Goal: Information Seeking & Learning: Understand process/instructions

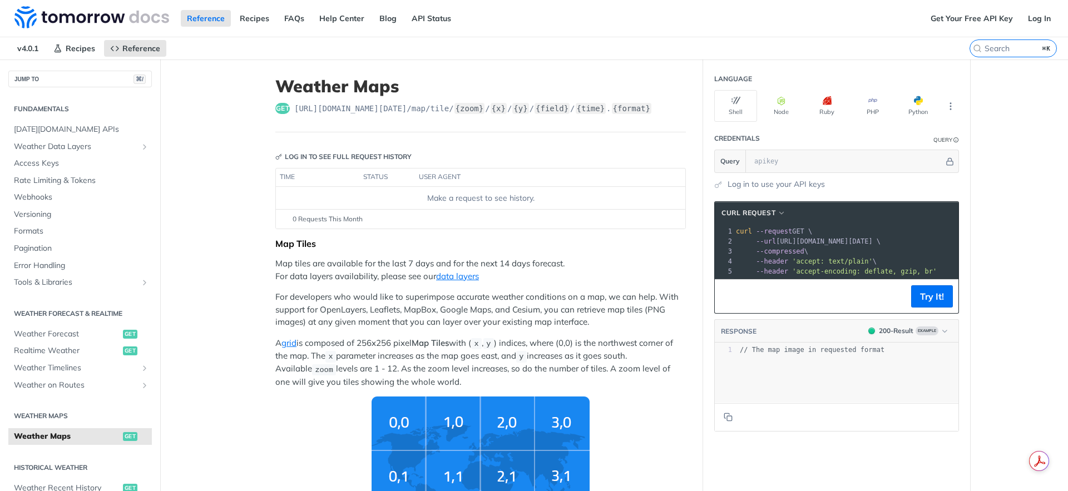
click at [466, 199] on div "Make a request to see history." at bounding box center [480, 198] width 401 height 12
click at [921, 304] on button "Try It!" at bounding box center [932, 296] width 42 height 22
click at [1028, 18] on link "Log In" at bounding box center [1039, 18] width 35 height 17
click at [802, 160] on input "text" at bounding box center [846, 161] width 195 height 22
paste input "gKUD4sY91sNXuzLp7GrUA6uzF9FqavLB'"
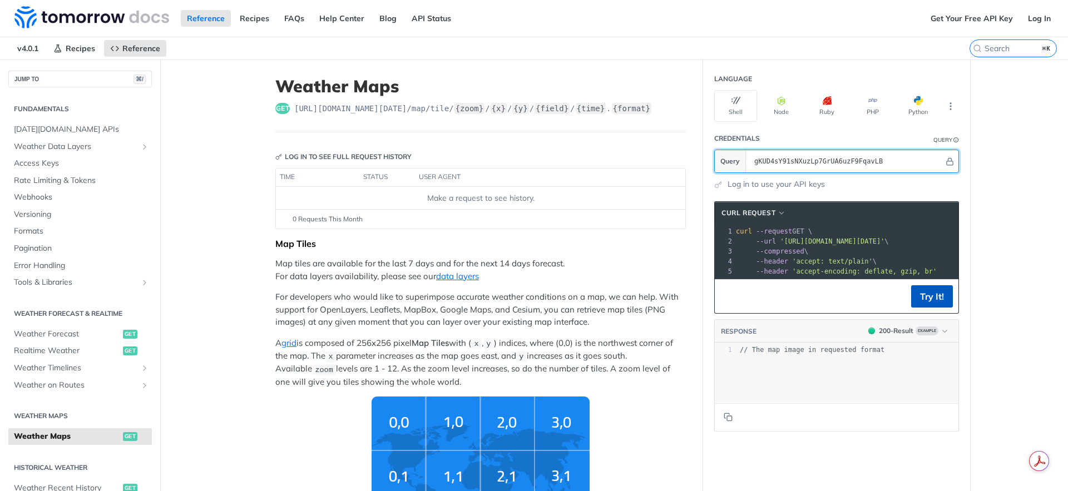
type input "gKUD4sY91sNXuzLp7GrUA6uzF9FqavLB"
click at [927, 308] on button "Try It!" at bounding box center [932, 296] width 42 height 22
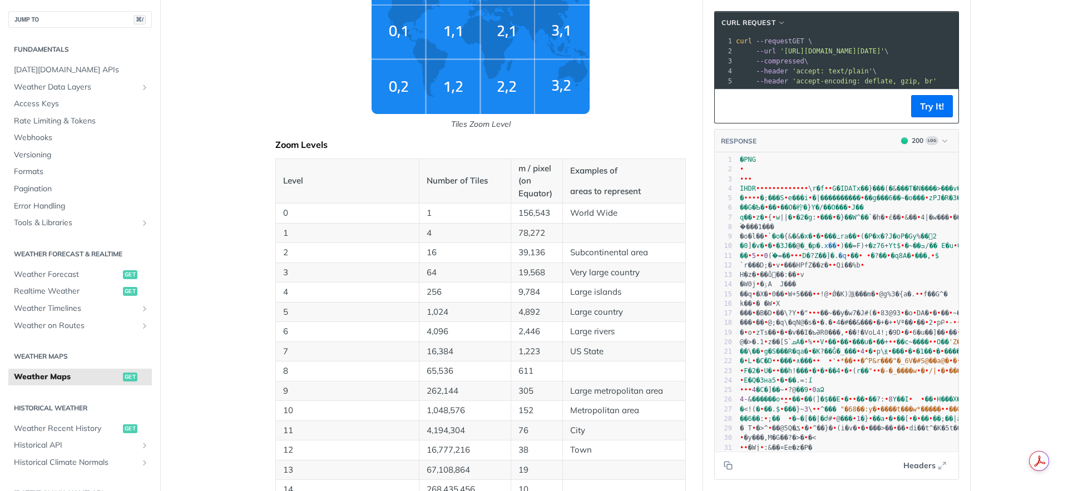
scroll to position [462, 0]
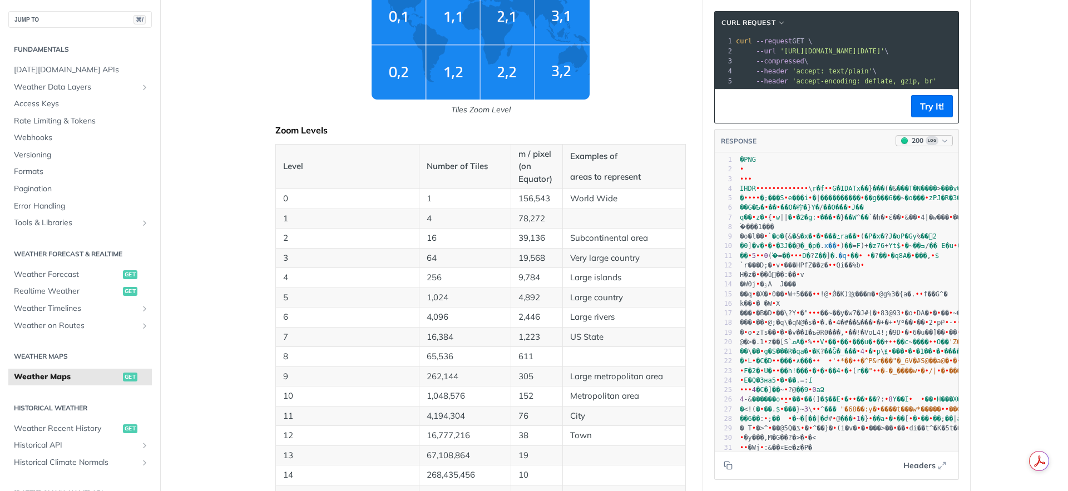
click at [941, 145] on icon "button" at bounding box center [945, 141] width 8 height 8
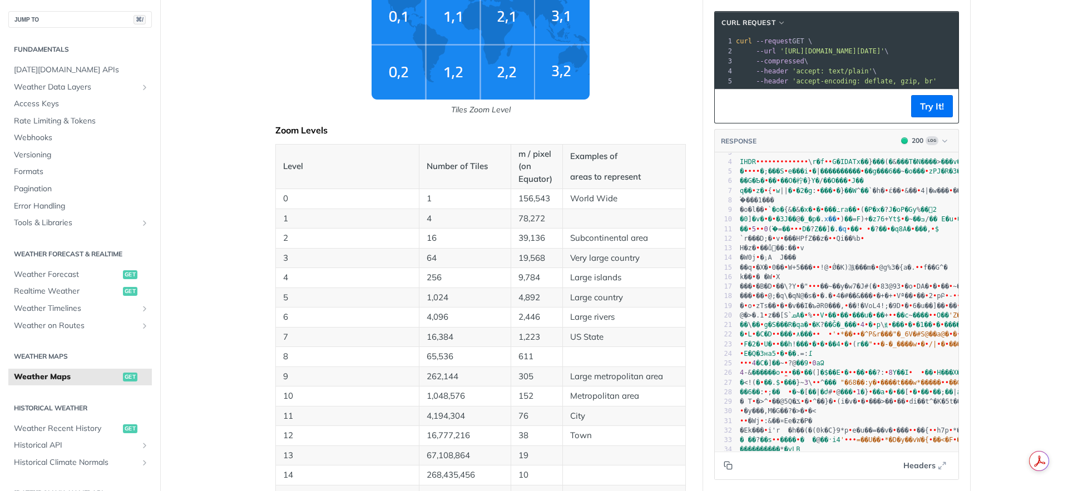
scroll to position [456, 0]
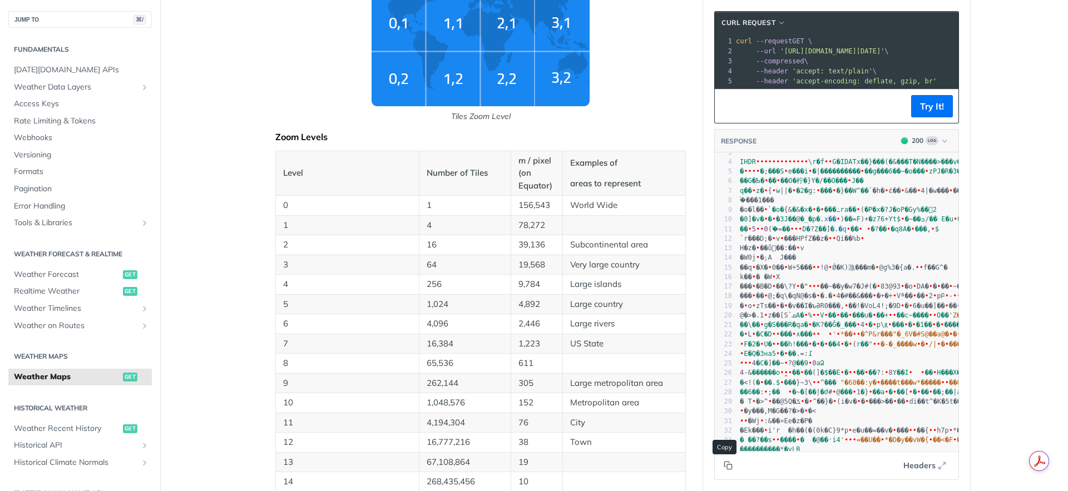
click at [725, 467] on icon "Copy to clipboard" at bounding box center [728, 465] width 9 height 9
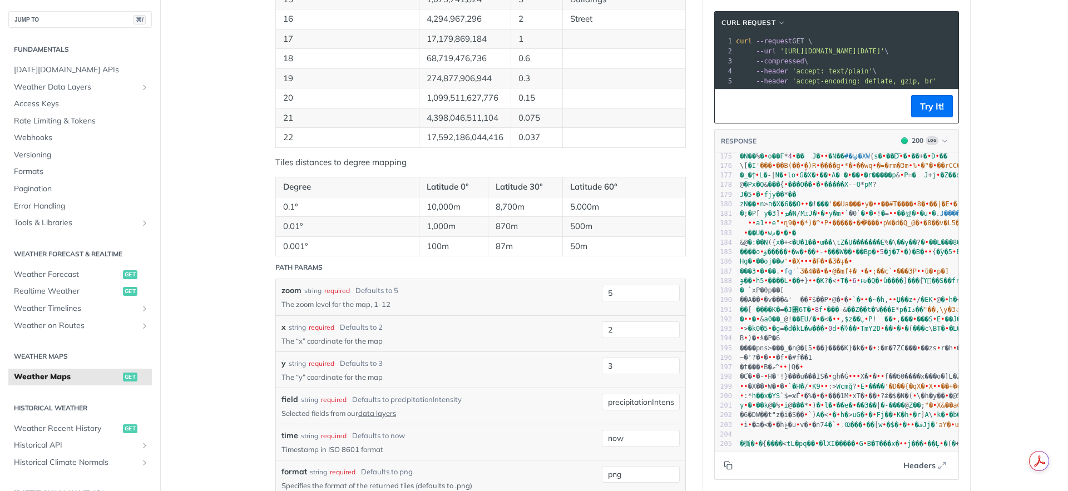
scroll to position [1683, 0]
click at [892, 300] on span "•" at bounding box center [894, 300] width 4 height 8
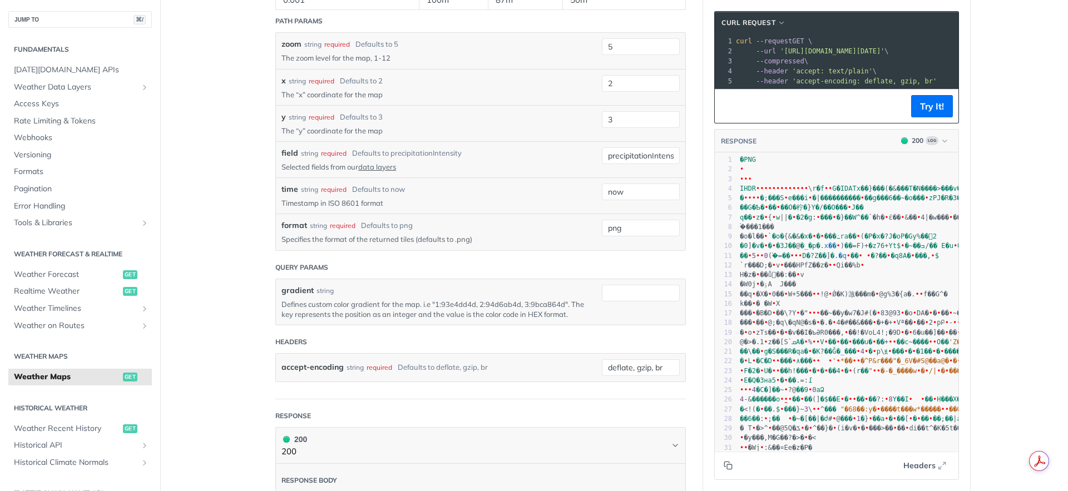
scroll to position [1331, 0]
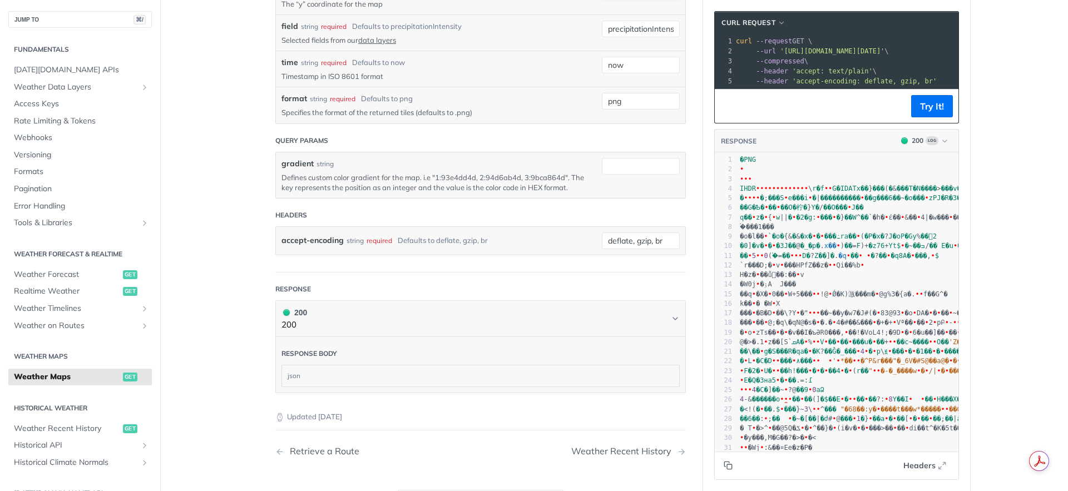
click at [858, 76] on pre "--header 'accept-encoding: deflate, gzip, br'" at bounding box center [991, 81] width 515 height 10
click at [944, 80] on pre "--header 'accept-encoding: deflate, gzip, br'" at bounding box center [991, 81] width 515 height 10
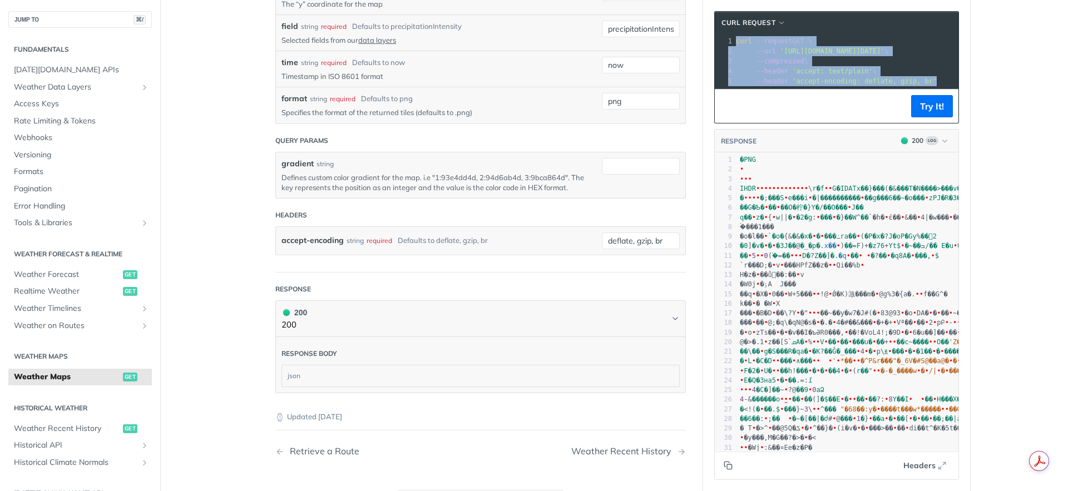
drag, startPoint x: 936, startPoint y: 83, endPoint x: 717, endPoint y: 35, distance: 224.4
click at [717, 35] on div "xxxxxxxxxx 1 curl --request GET \ 2 --url '[URL][DOMAIN_NAME][DATE]' \ 3 --comp…" at bounding box center [850, 75] width 271 height 82
copy div "curl --request GET \ 2 --url '[URL][DOMAIN_NAME][DATE]' \ 3 --compressed \ 4 --…"
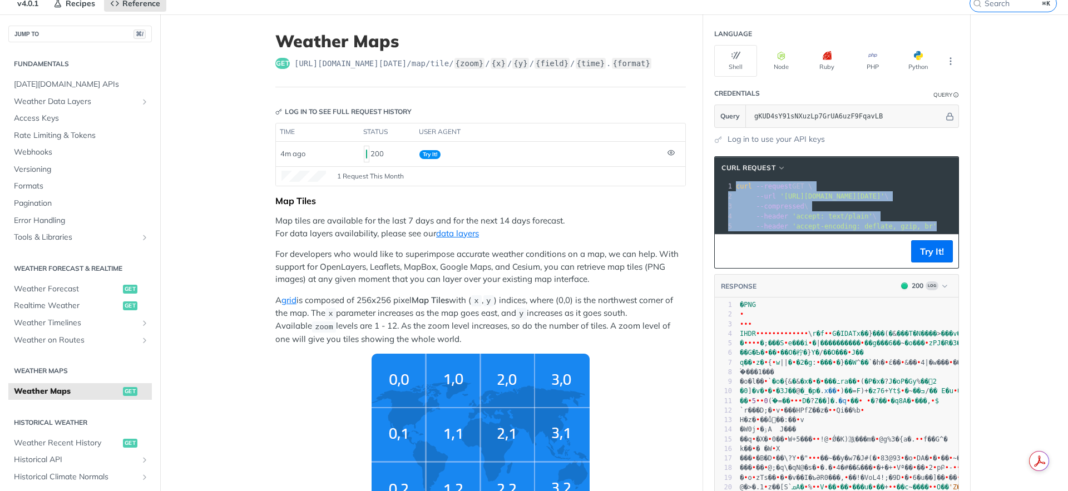
scroll to position [52, 0]
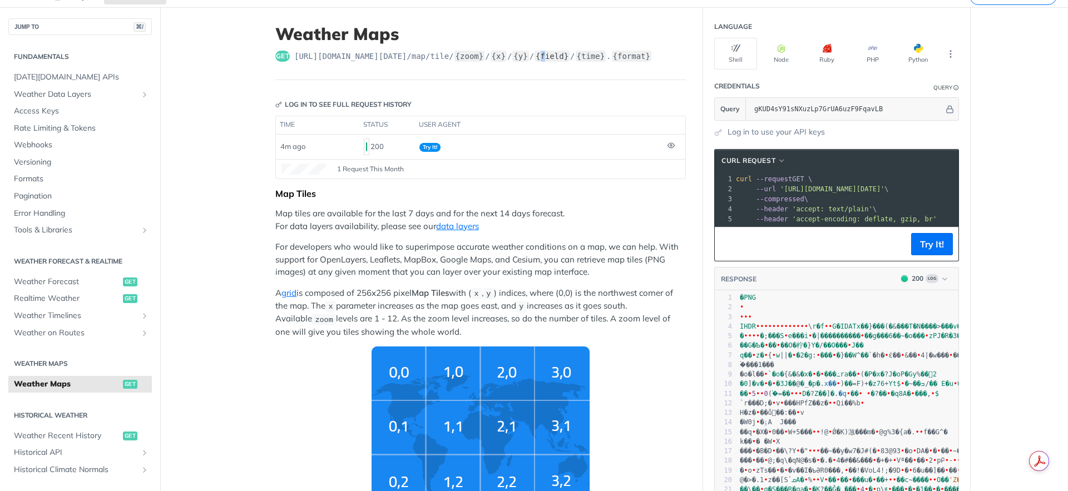
click at [551, 60] on label "{field}" at bounding box center [552, 56] width 35 height 11
click at [554, 58] on label "{field}" at bounding box center [552, 56] width 35 height 11
click at [552, 57] on label "{field}" at bounding box center [552, 56] width 35 height 11
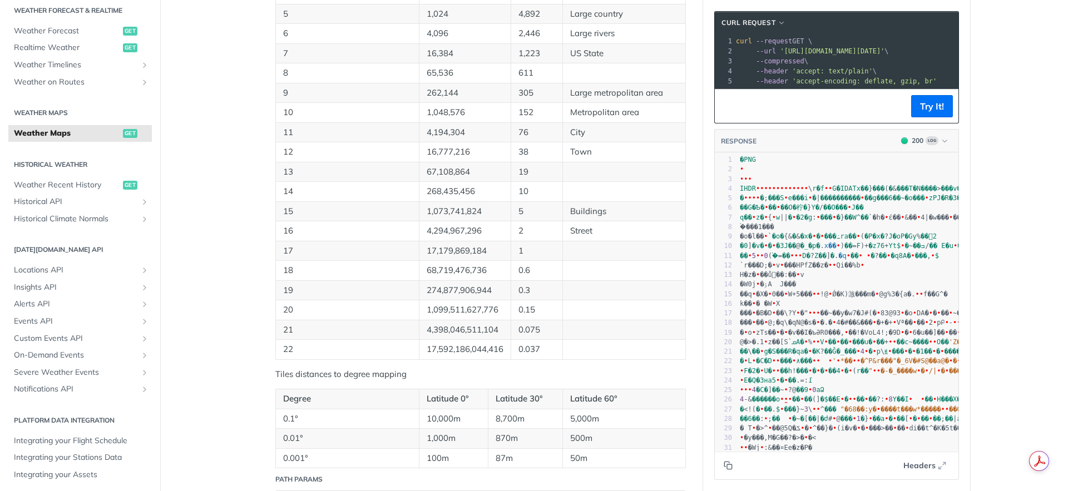
scroll to position [872, 0]
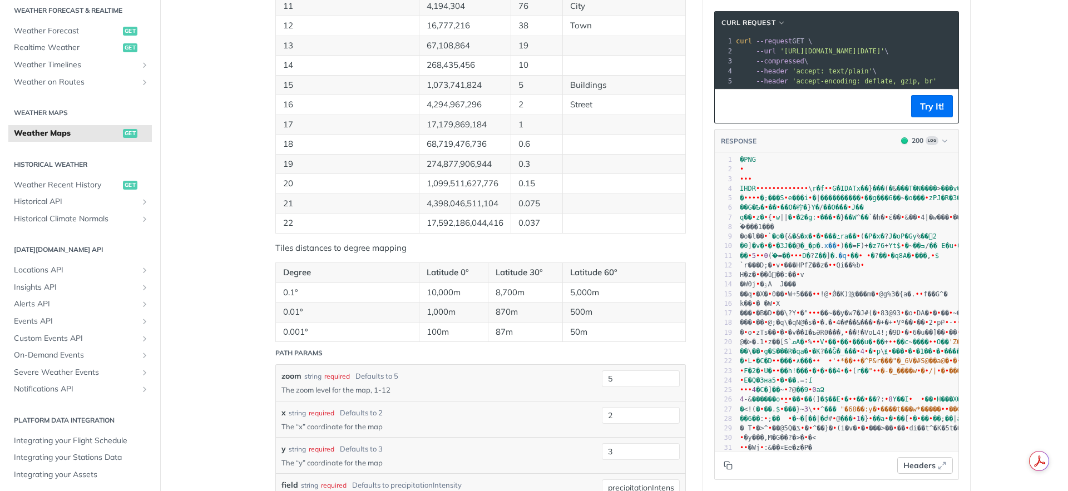
click at [925, 470] on span "Headers" at bounding box center [919, 466] width 32 height 12
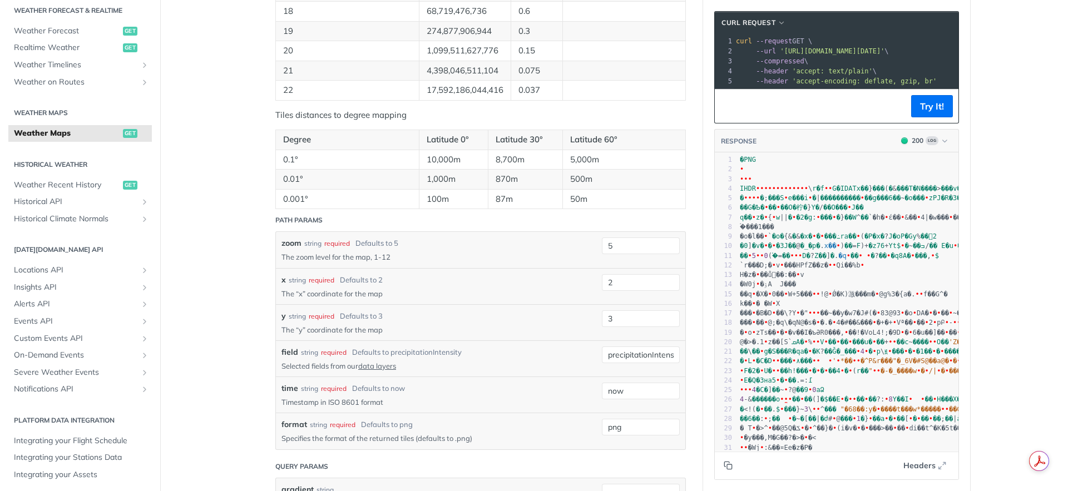
click at [626, 358] on input "precipitationIntensity" at bounding box center [641, 355] width 78 height 17
click at [633, 356] on input "precipitationIntensity" at bounding box center [641, 355] width 78 height 17
drag, startPoint x: 629, startPoint y: 356, endPoint x: 624, endPoint y: 357, distance: 5.6
click at [629, 356] on input "precipitationIntensity" at bounding box center [641, 355] width 78 height 17
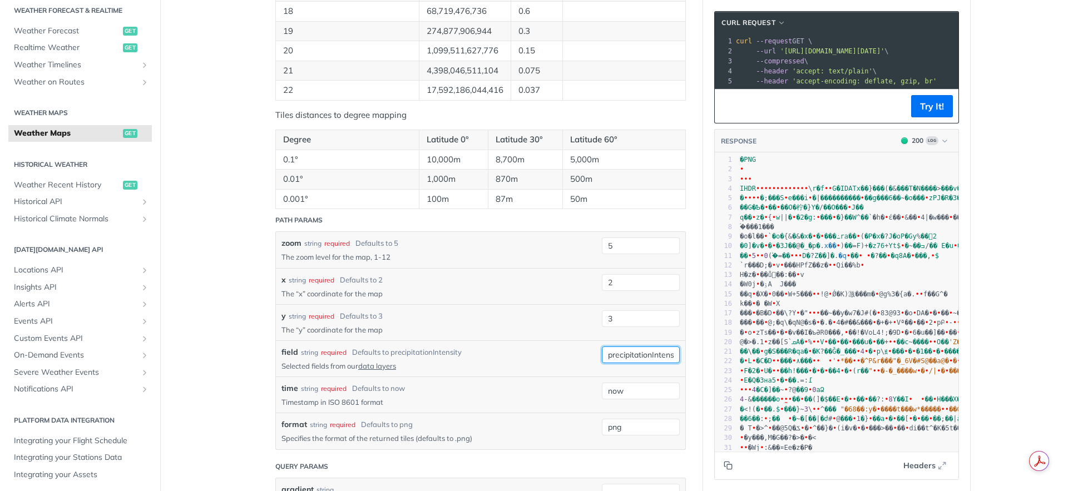
click at [610, 357] on input "precipitationIntensity" at bounding box center [641, 355] width 78 height 17
click at [608, 357] on input "precipitationIntensity" at bounding box center [641, 355] width 78 height 17
click at [364, 366] on link "data layers" at bounding box center [377, 366] width 38 height 9
click at [376, 364] on link "data layers" at bounding box center [377, 366] width 38 height 9
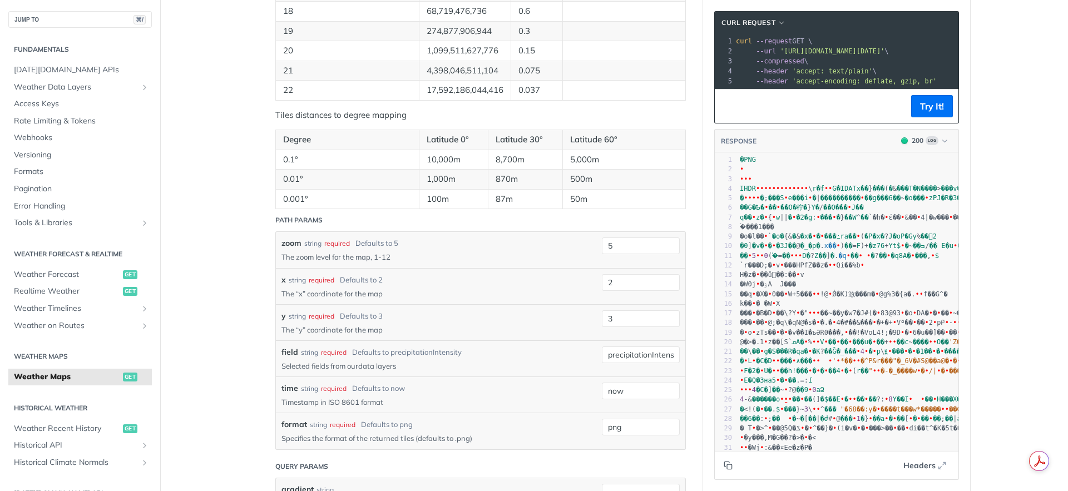
scroll to position [33, 0]
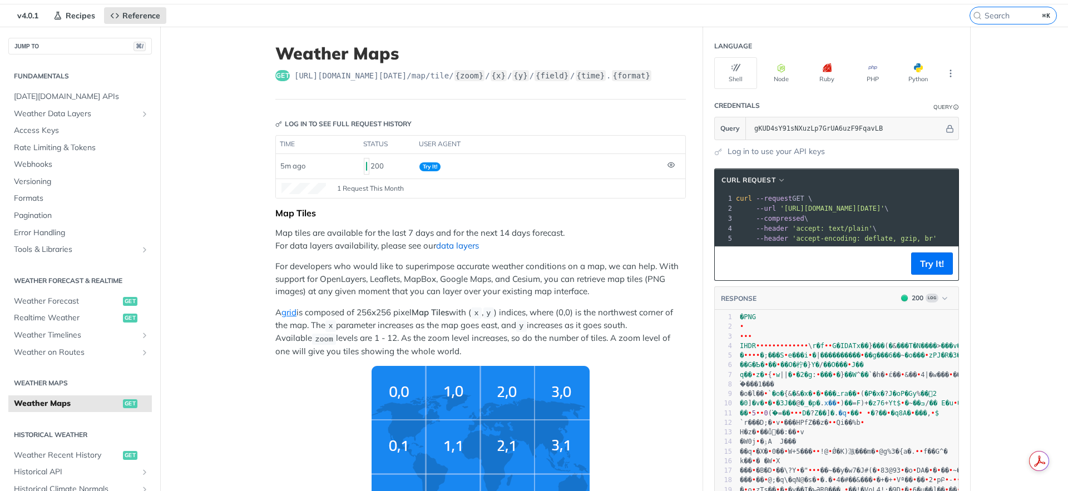
click at [440, 244] on link "data layers" at bounding box center [457, 245] width 43 height 11
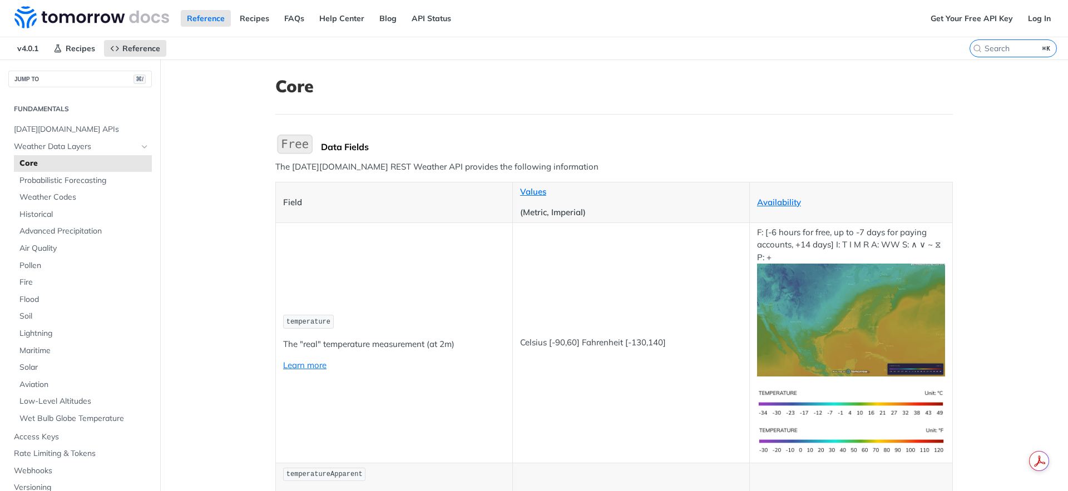
scroll to position [7, 0]
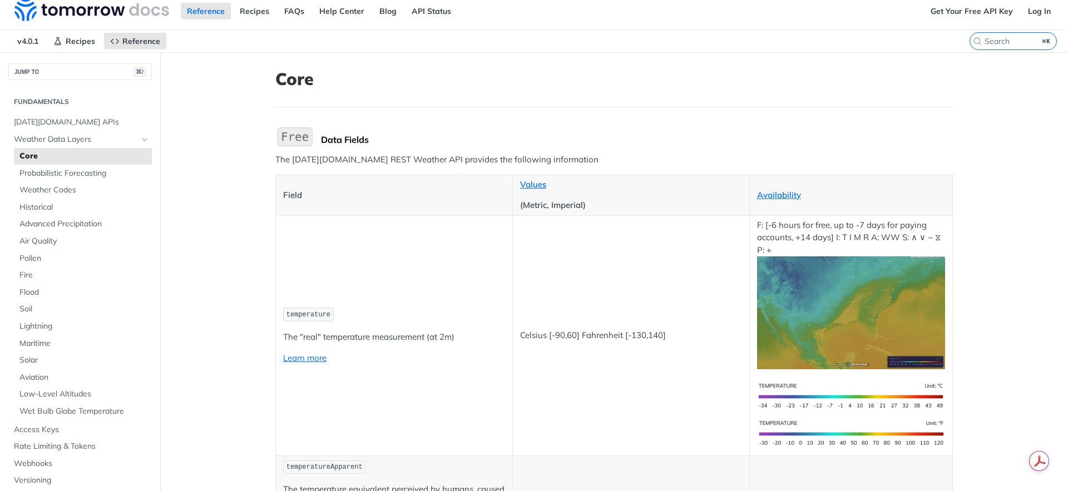
click at [312, 313] on span "temperature" at bounding box center [309, 315] width 44 height 8
copy span "temperature"
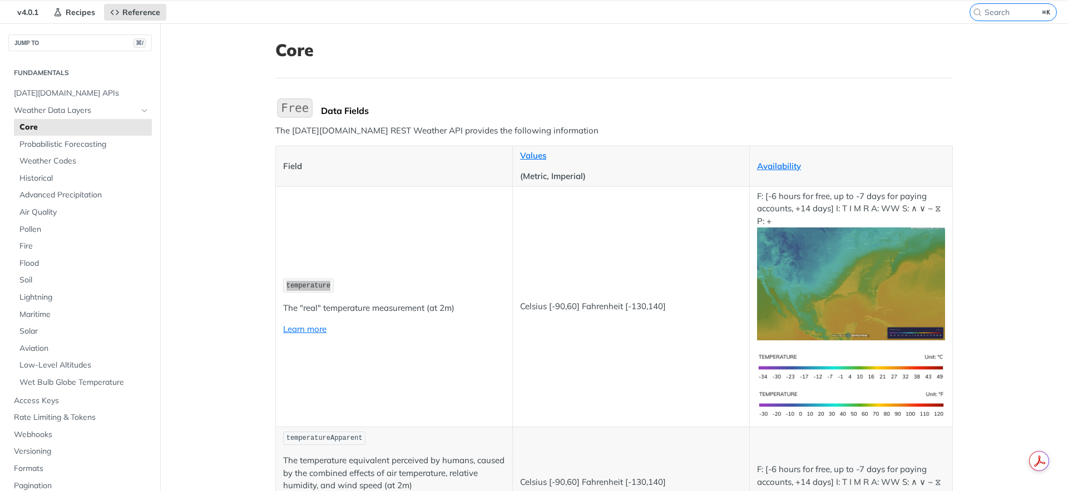
scroll to position [0, 0]
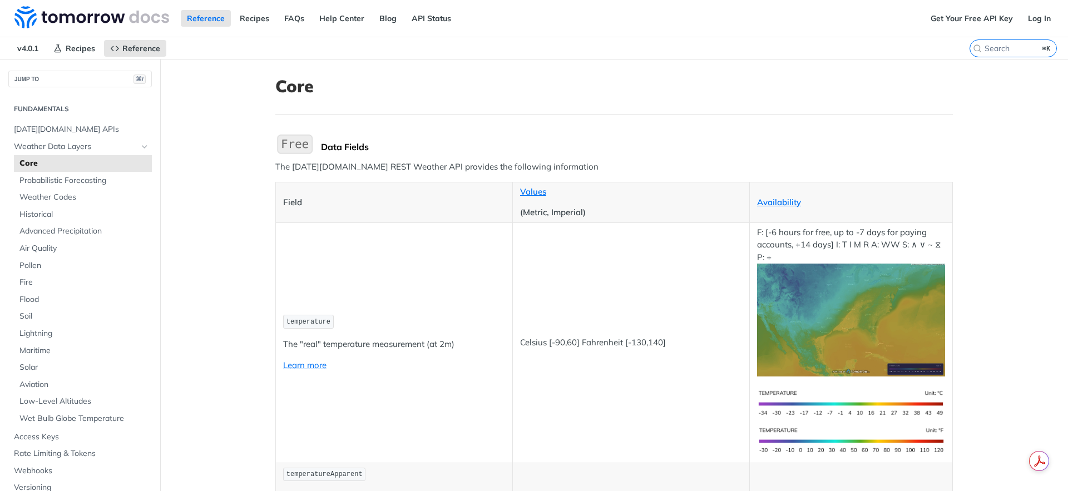
click at [443, 34] on div "Reference Recipes FAQs Help Center Blog API Status" at bounding box center [462, 18] width 925 height 37
drag, startPoint x: 455, startPoint y: 45, endPoint x: 453, endPoint y: 51, distance: 6.3
click at [454, 49] on header "Jump to Content Reference Recipes FAQs Help Center Blog API Status Recipes Refe…" at bounding box center [534, 30] width 1068 height 60
click at [384, 93] on h1 "Core" at bounding box center [614, 86] width 678 height 20
click at [55, 21] on img at bounding box center [91, 17] width 155 height 22
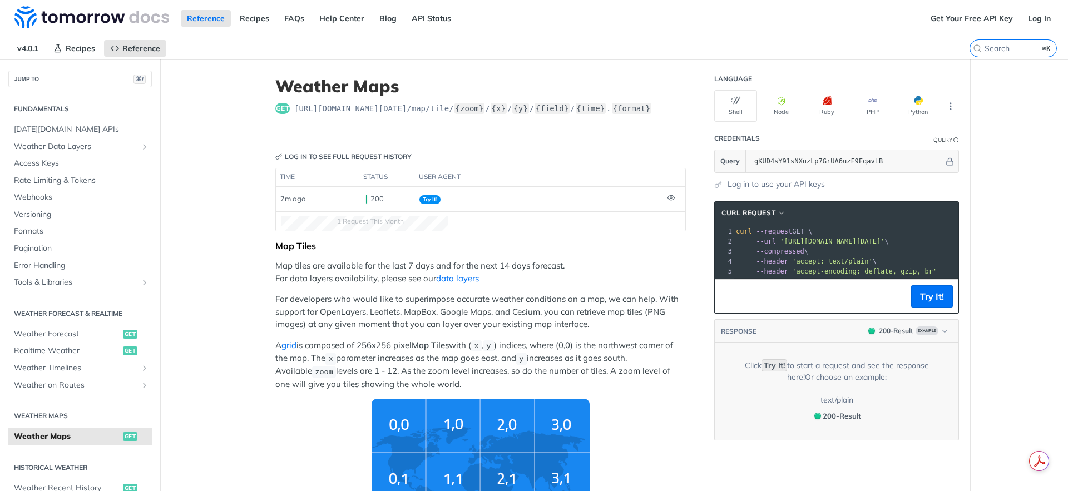
scroll to position [248, 0]
